Goal: Transaction & Acquisition: Purchase product/service

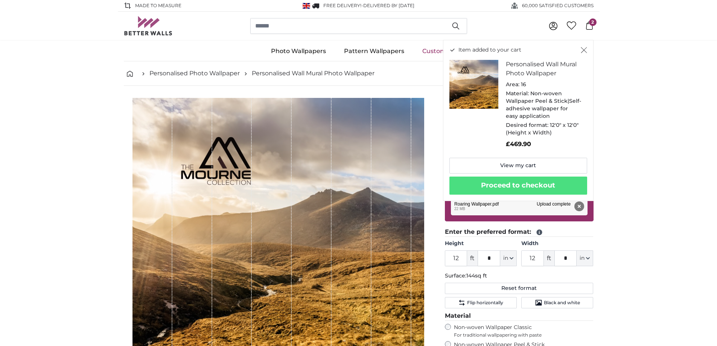
click at [582, 51] on icon "Close" at bounding box center [584, 50] width 6 height 6
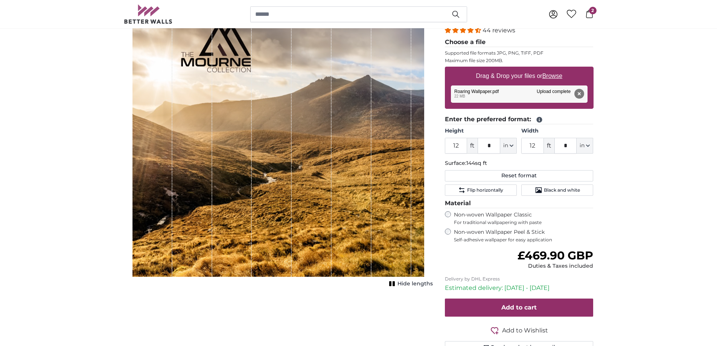
scroll to position [113, 0]
click at [509, 144] on button "in" at bounding box center [508, 145] width 17 height 16
click at [506, 166] on link "Centimeter (cm)" at bounding box center [508, 165] width 66 height 14
type input "365.8"
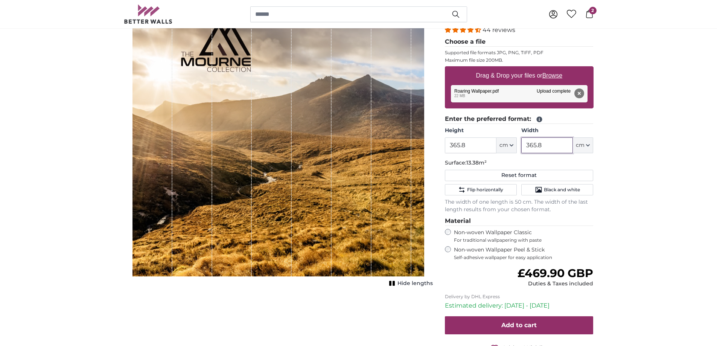
drag, startPoint x: 553, startPoint y: 149, endPoint x: 514, endPoint y: 147, distance: 38.8
click at [514, 147] on div "Height 365.8 ft * cm Centimeter (cm) Inches (inch) Feet (ft. in.) Width 365.8 f…" at bounding box center [519, 140] width 149 height 26
type input "262"
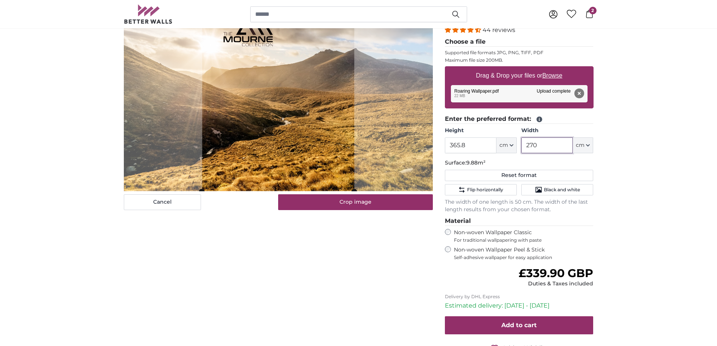
type input "270"
drag, startPoint x: 486, startPoint y: 148, endPoint x: 432, endPoint y: 146, distance: 54.6
click at [432, 146] on product-detail "Cancel Crop image Hide lengths Personalised Wall Mural Photo Wallpaper Nr. WQ55…" at bounding box center [359, 181] width 482 height 417
drag, startPoint x: 472, startPoint y: 143, endPoint x: 425, endPoint y: 143, distance: 47.8
click at [425, 143] on product-detail "Cancel Crop image Hide lengths Personalised Wall Mural Photo Wallpaper Nr. WQ55…" at bounding box center [359, 181] width 482 height 417
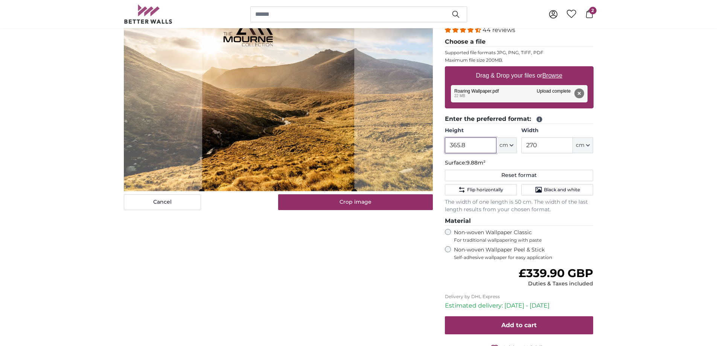
click at [458, 146] on input "365.8" at bounding box center [471, 145] width 52 height 16
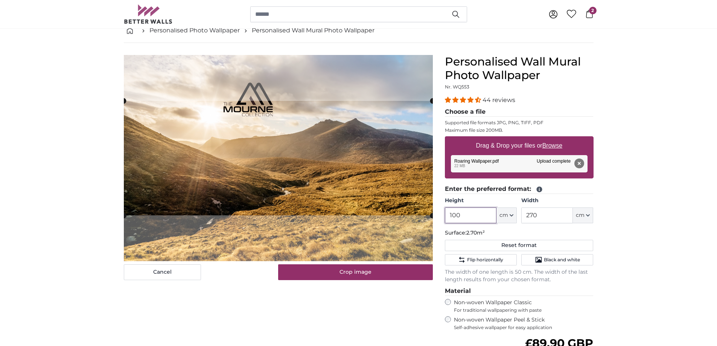
scroll to position [38, 0]
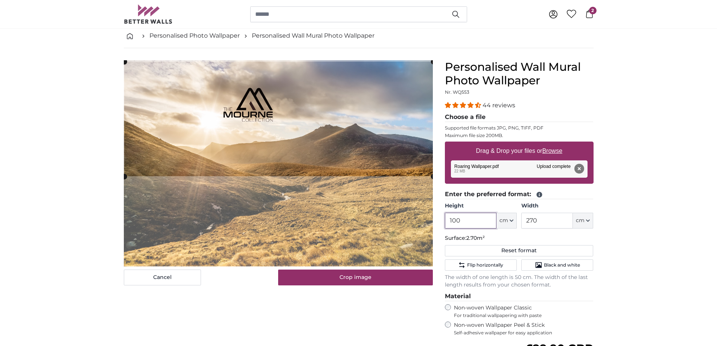
click at [357, 120] on cropper-handle at bounding box center [278, 119] width 309 height 114
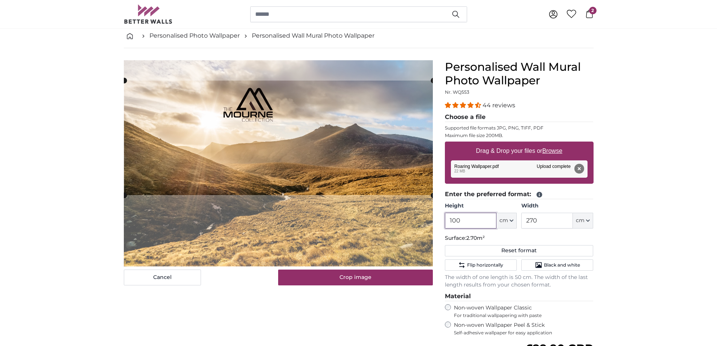
click at [324, 116] on cropper-handle at bounding box center [278, 138] width 309 height 114
type input "100"
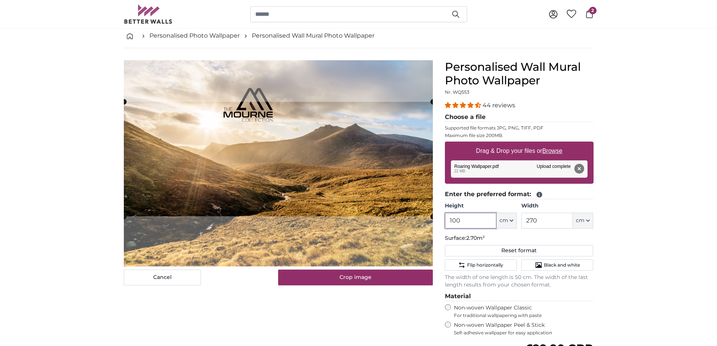
click at [308, 193] on cropper-handle at bounding box center [278, 159] width 309 height 114
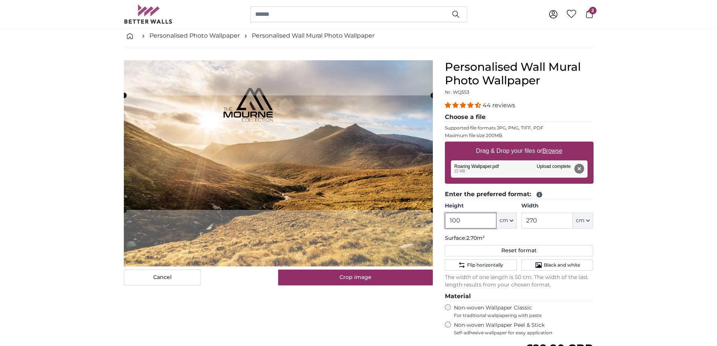
click at [310, 183] on cropper-handle at bounding box center [278, 152] width 309 height 114
click at [550, 148] on u "Browse" at bounding box center [552, 151] width 20 height 6
click at [550, 144] on input "Drag & Drop your files or Browse" at bounding box center [519, 143] width 149 height 2
type input "**********"
click at [583, 167] on button "Remove" at bounding box center [579, 169] width 10 height 10
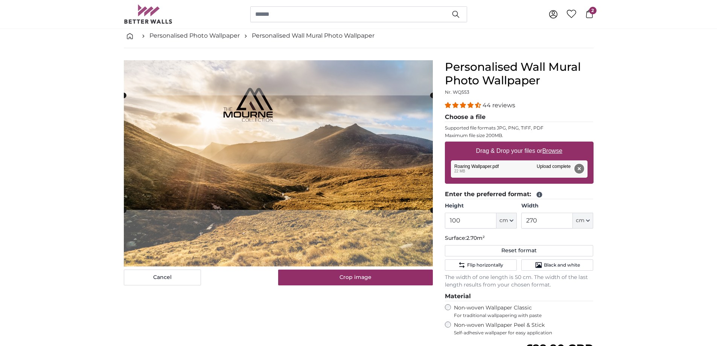
type input "365.8"
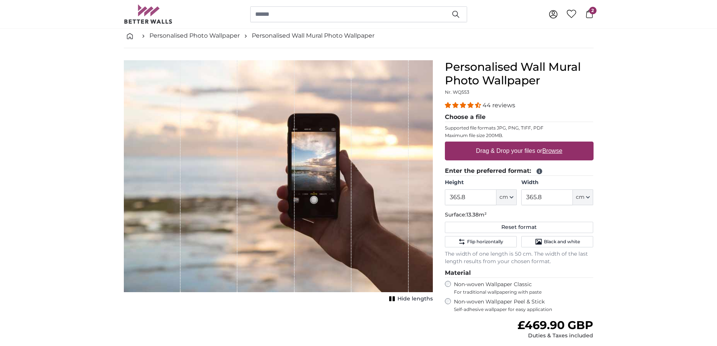
click at [554, 152] on u "Browse" at bounding box center [552, 151] width 20 height 6
click at [554, 144] on input "Drag & Drop your files or Browse" at bounding box center [519, 143] width 149 height 2
type input "**********"
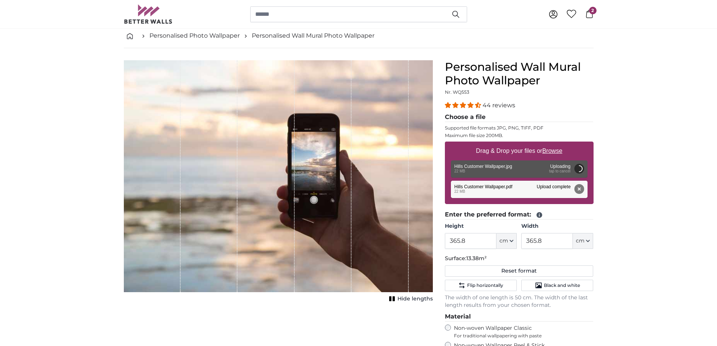
click at [563, 168] on div "Remove Retry Remove Upload Cancel Retry Remove Hills Customer Wallpaper.jpg edi…" at bounding box center [519, 168] width 137 height 17
drag, startPoint x: 662, startPoint y: 1, endPoint x: 678, endPoint y: 296, distance: 295.1
click at [533, 187] on div "Remove Retry Remove Upload Cancel Retry Remove Hills Customer Wallpaper.pdf 22 …" at bounding box center [519, 189] width 137 height 17
click at [580, 167] on button "Cancel" at bounding box center [579, 169] width 10 height 10
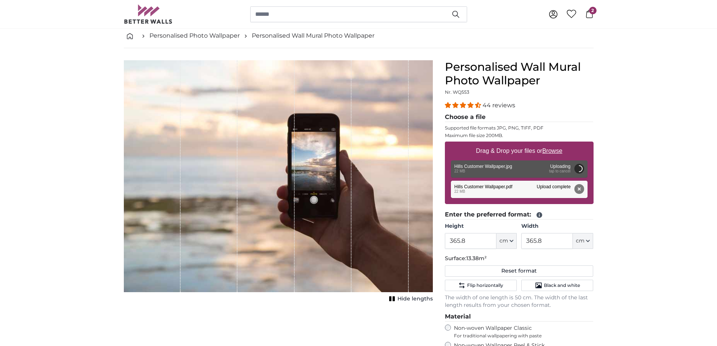
click at [503, 191] on div "Remove Retry Remove Upload Cancel Retry Remove Hills Customer Wallpaper.pdf 22 …" at bounding box center [519, 189] width 137 height 17
click at [467, 172] on div "Remove Retry Remove Upload Cancel Retry Remove Hills Customer Wallpaper.jpg edi…" at bounding box center [519, 168] width 137 height 17
drag, startPoint x: 470, startPoint y: 187, endPoint x: 528, endPoint y: 187, distance: 58.0
click at [528, 187] on div "Remove Retry Remove Upload Cancel Retry Remove Hills Customer Wallpaper.pdf 22 …" at bounding box center [519, 189] width 137 height 17
drag, startPoint x: 478, startPoint y: 242, endPoint x: 426, endPoint y: 240, distance: 52.4
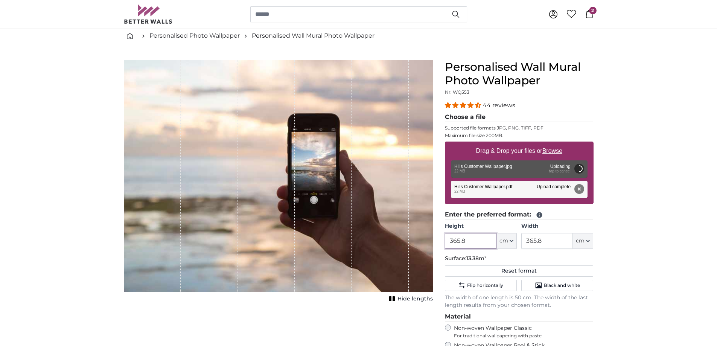
click at [426, 240] on product-detail "Cancel Crop image Hide lengths Personalised Wall Mural Photo Wallpaper Nr. WQ55…" at bounding box center [359, 266] width 482 height 437
click at [580, 166] on button "Cancel" at bounding box center [579, 169] width 10 height 10
click at [562, 171] on div "Remove Retry Remove Upload Cancel Retry Remove Hills Customer Wallpaper.jpg edi…" at bounding box center [519, 168] width 137 height 17
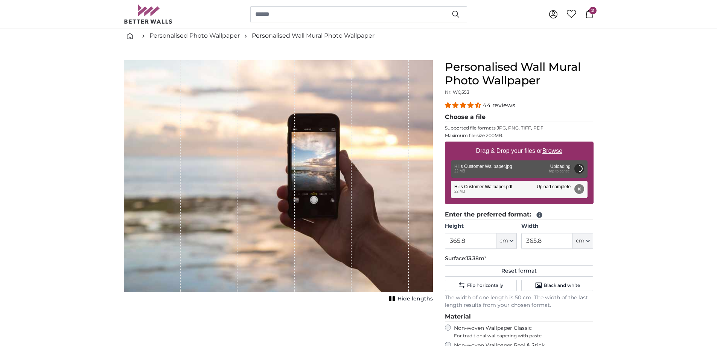
click at [579, 190] on button "Remove" at bounding box center [579, 189] width 10 height 10
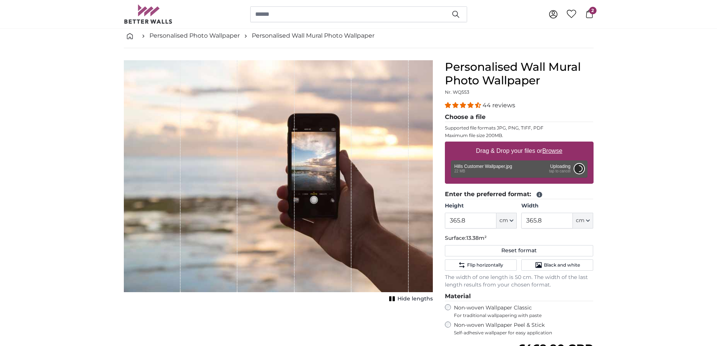
click at [579, 169] on button "Cancel" at bounding box center [579, 169] width 10 height 10
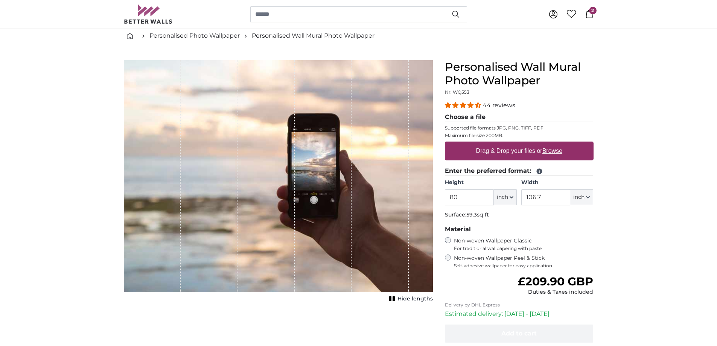
scroll to position [38, 0]
click at [553, 150] on u "Browse" at bounding box center [552, 151] width 20 height 6
click at [553, 144] on input "Drag & Drop your files or Browse" at bounding box center [519, 143] width 149 height 2
type input "**********"
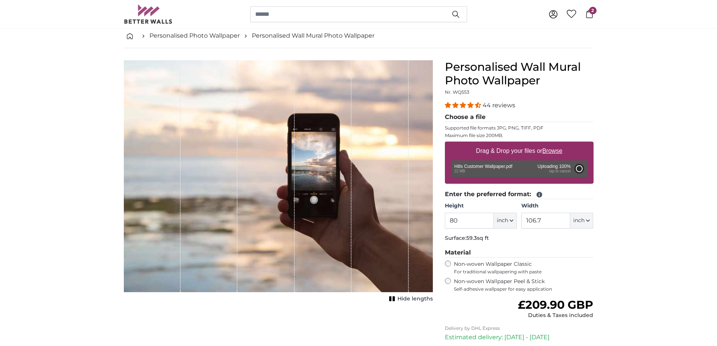
type input "120"
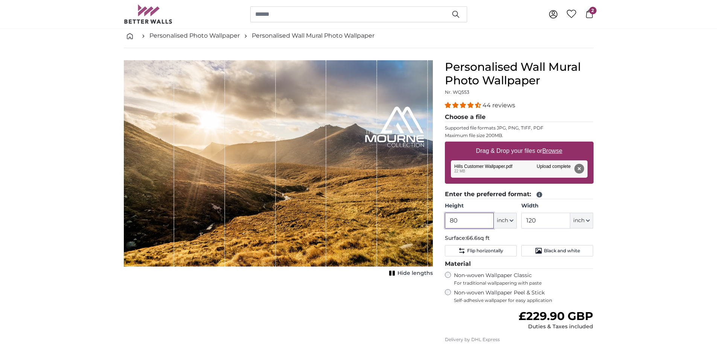
click at [457, 221] on input "80" at bounding box center [469, 221] width 49 height 16
drag, startPoint x: 465, startPoint y: 221, endPoint x: 431, endPoint y: 221, distance: 33.5
click at [431, 221] on product-detail "Cancel Crop image Hide lengths Personalised Wall Mural Photo Wallpaper Nr. WQ55…" at bounding box center [359, 240] width 482 height 384
type input "995"
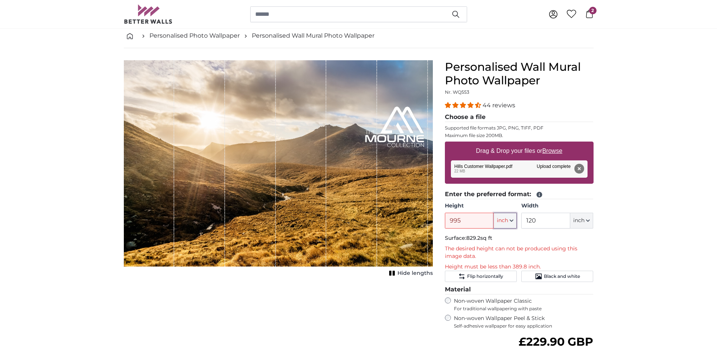
click at [512, 218] on button "inch" at bounding box center [505, 221] width 23 height 16
click at [504, 241] on link "Centimeter (cm)" at bounding box center [505, 241] width 66 height 14
type input "203.2"
type input "304.8"
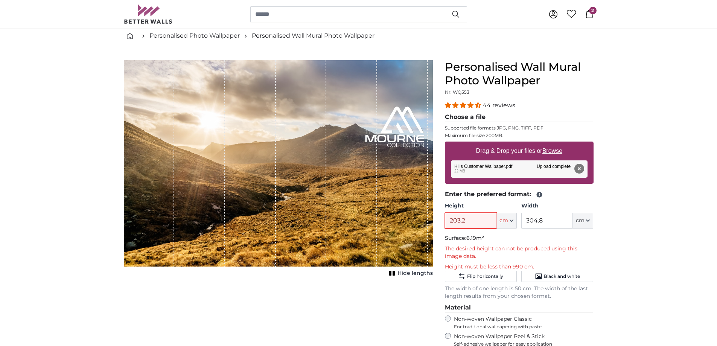
drag, startPoint x: 473, startPoint y: 221, endPoint x: 403, endPoint y: 221, distance: 69.6
click at [403, 221] on product-detail "Cancel Crop image Hide lengths Personalised Wall Mural Photo Wallpaper Nr. WQ55…" at bounding box center [359, 262] width 482 height 428
type input "99.5"
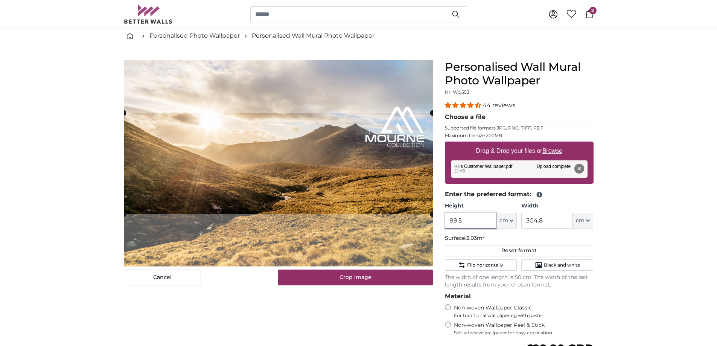
type input "99.5"
drag, startPoint x: 555, startPoint y: 215, endPoint x: 523, endPoint y: 221, distance: 32.1
click at [523, 221] on input "304.8" at bounding box center [547, 221] width 52 height 16
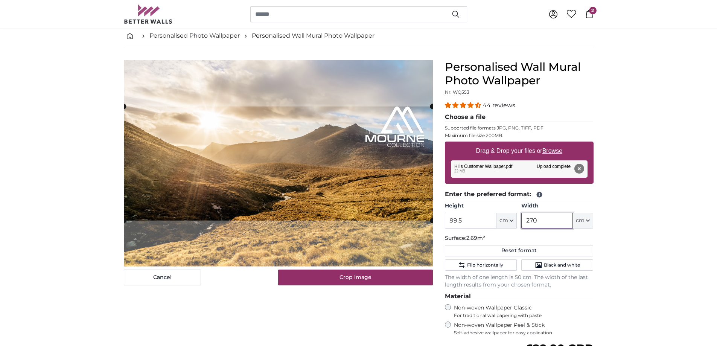
type input "270"
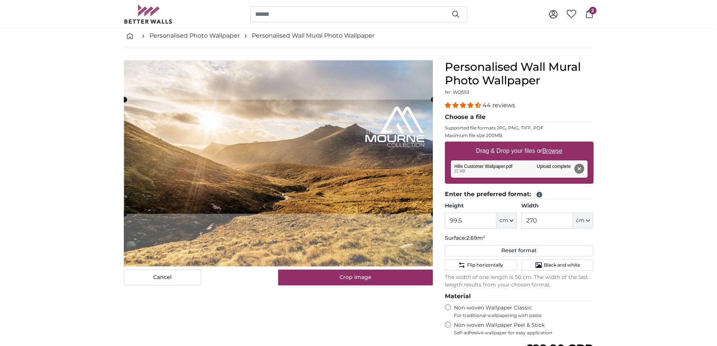
click at [353, 197] on cropper-handle at bounding box center [278, 157] width 309 height 114
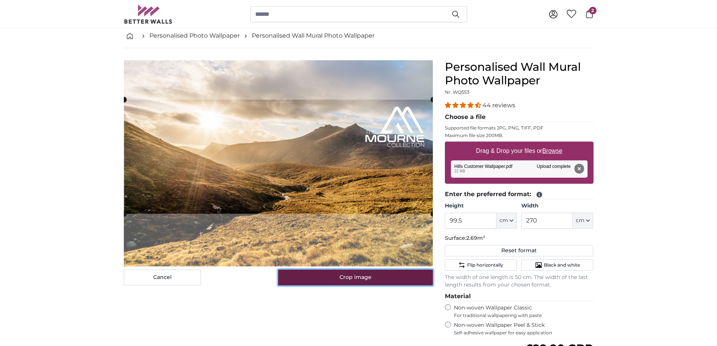
click at [347, 277] on button "Crop image" at bounding box center [355, 278] width 155 height 16
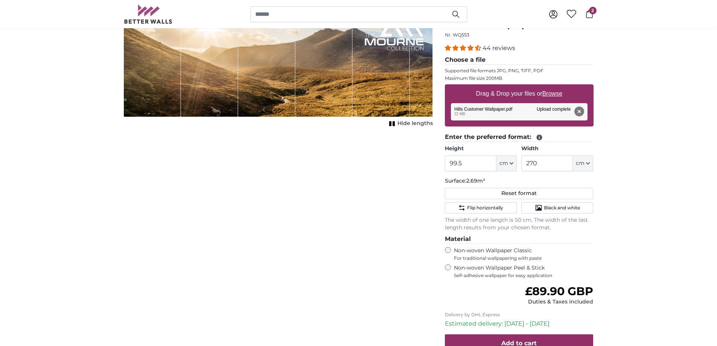
scroll to position [38, 0]
